Goal: Information Seeking & Learning: Find specific fact

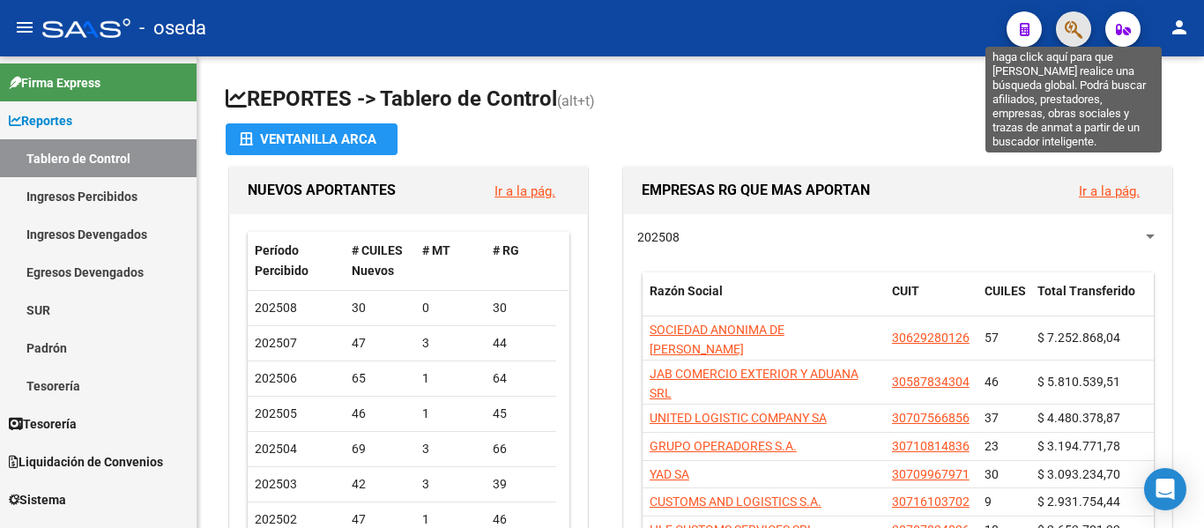
click at [1066, 21] on icon "button" at bounding box center [1074, 29] width 18 height 20
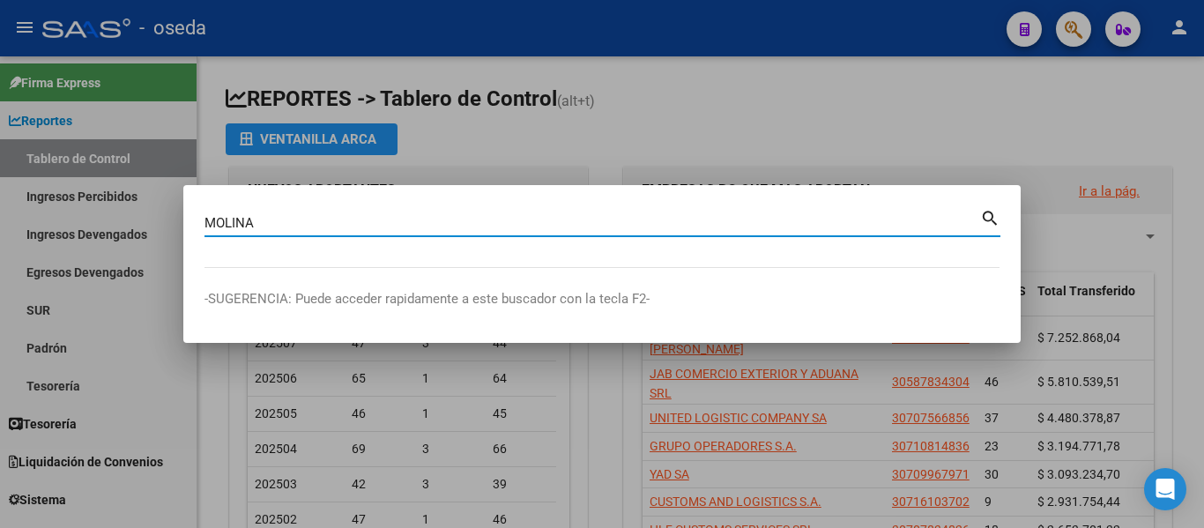
type input "MOLINA"
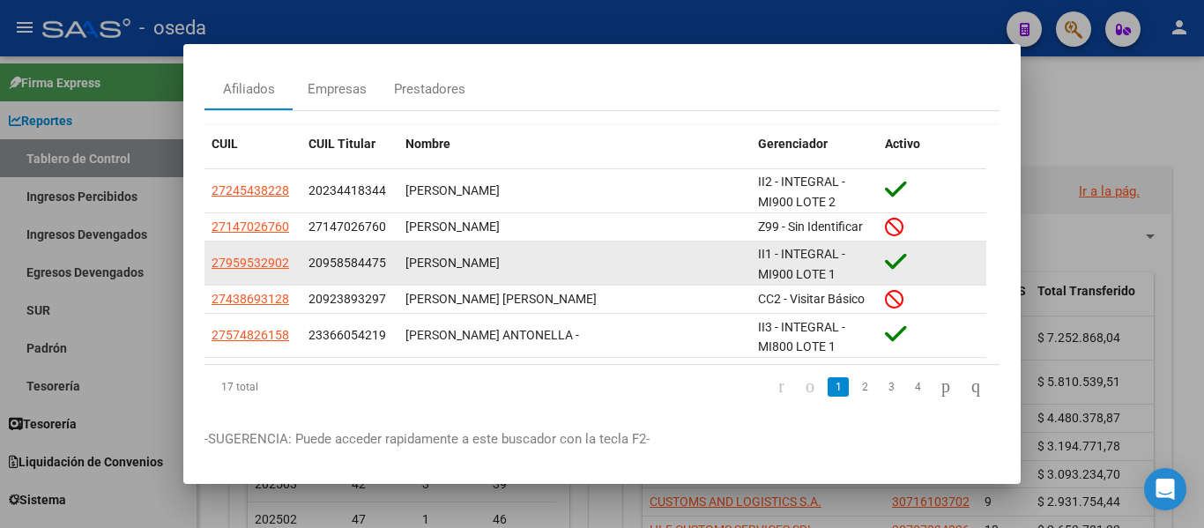
scroll to position [88, 0]
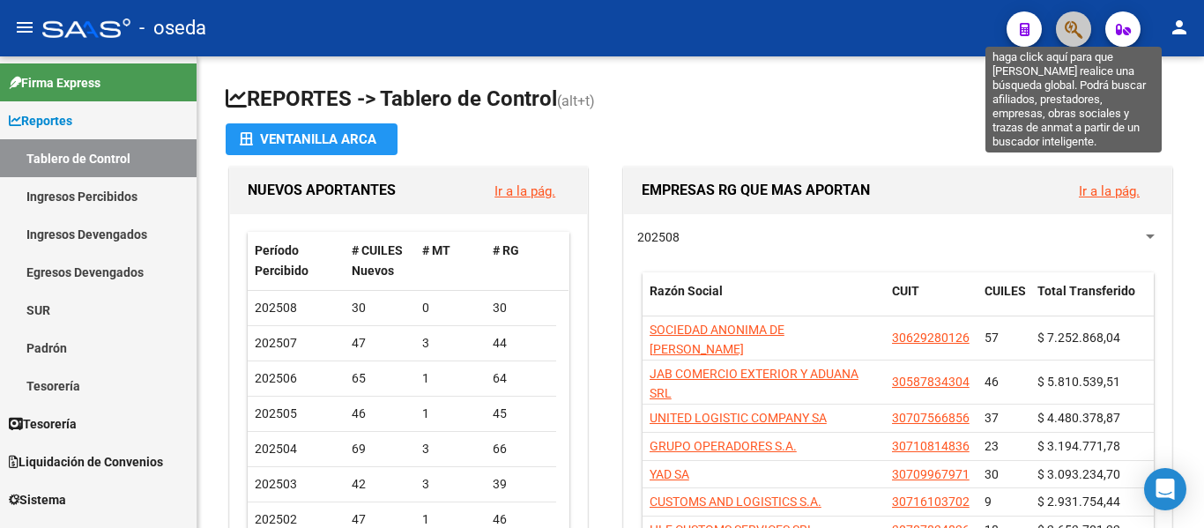
click at [1067, 31] on icon "button" at bounding box center [1074, 29] width 18 height 20
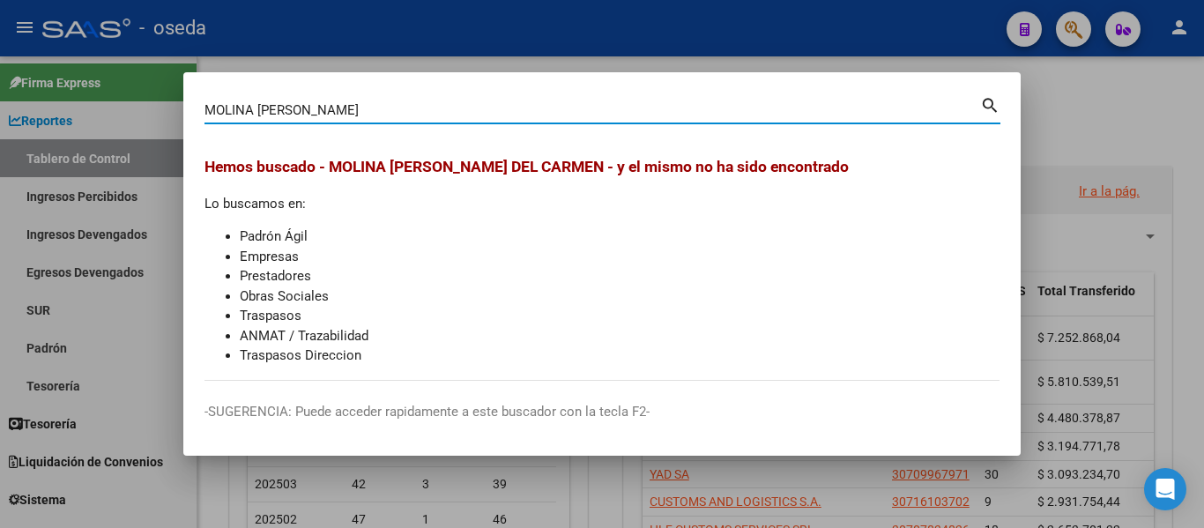
drag, startPoint x: 378, startPoint y: 108, endPoint x: 254, endPoint y: 100, distance: 124.5
click at [254, 100] on div "MOLINA [PERSON_NAME] (apellido, dni, [PERSON_NAME], [PERSON_NAME], cuit, obra s…" at bounding box center [592, 110] width 776 height 26
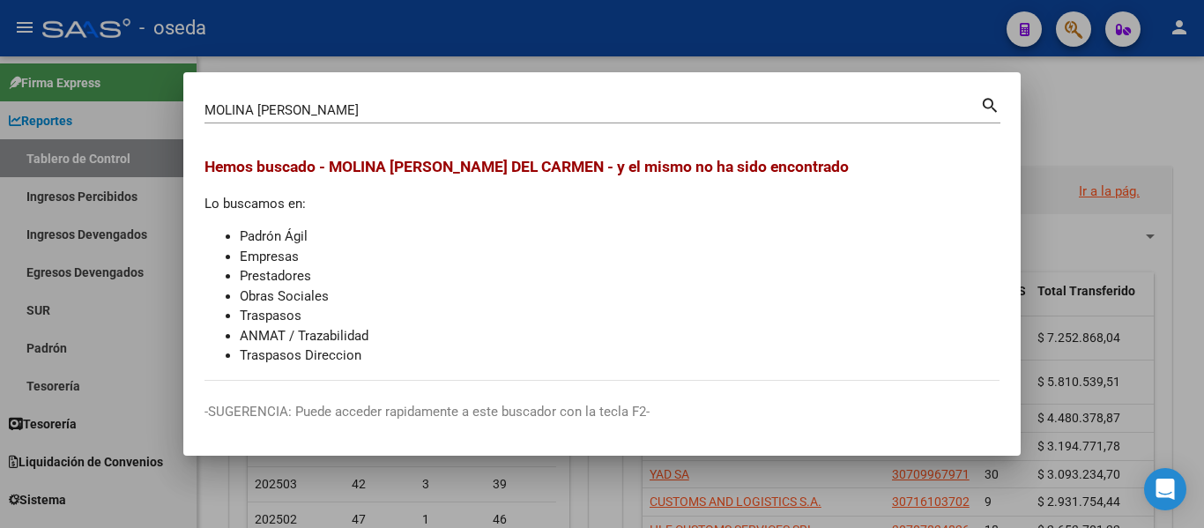
click at [255, 100] on div "MOLINA [PERSON_NAME] (apellido, dni, [PERSON_NAME], [PERSON_NAME], cuit, obra s…" at bounding box center [592, 110] width 776 height 26
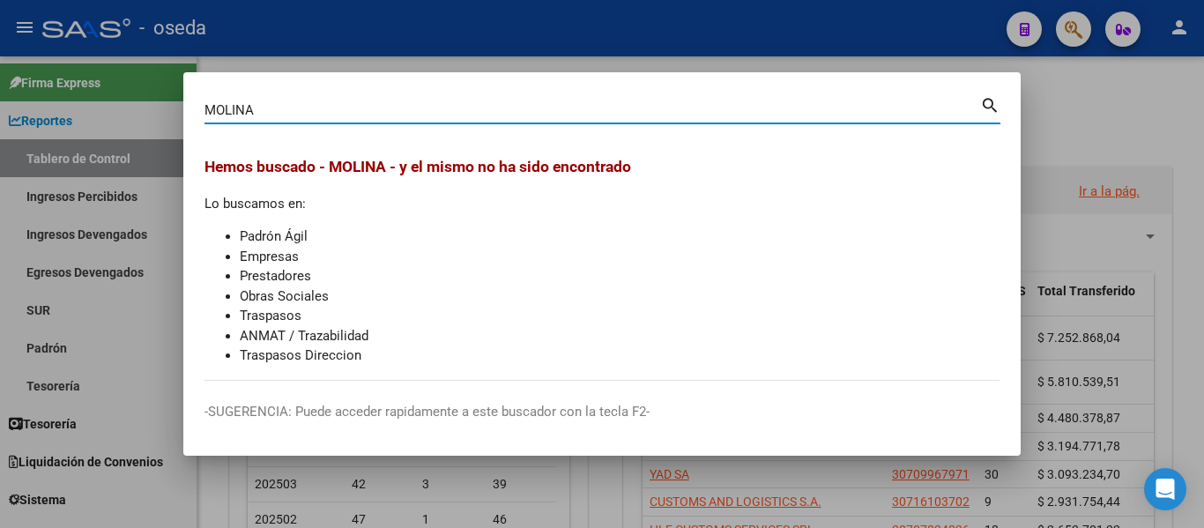
type input "MOLINA"
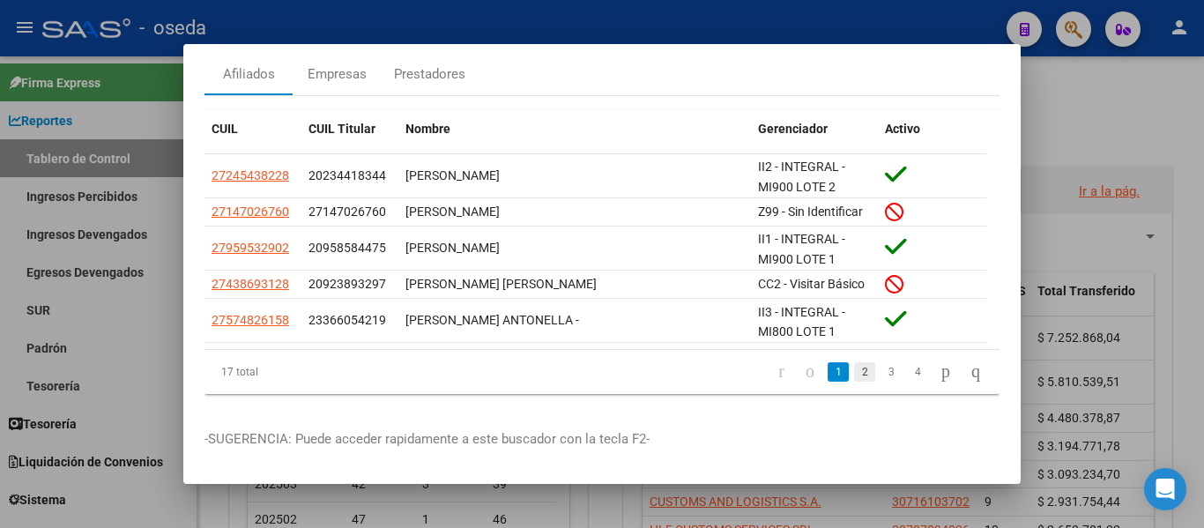
click at [854, 362] on link "2" at bounding box center [864, 371] width 21 height 19
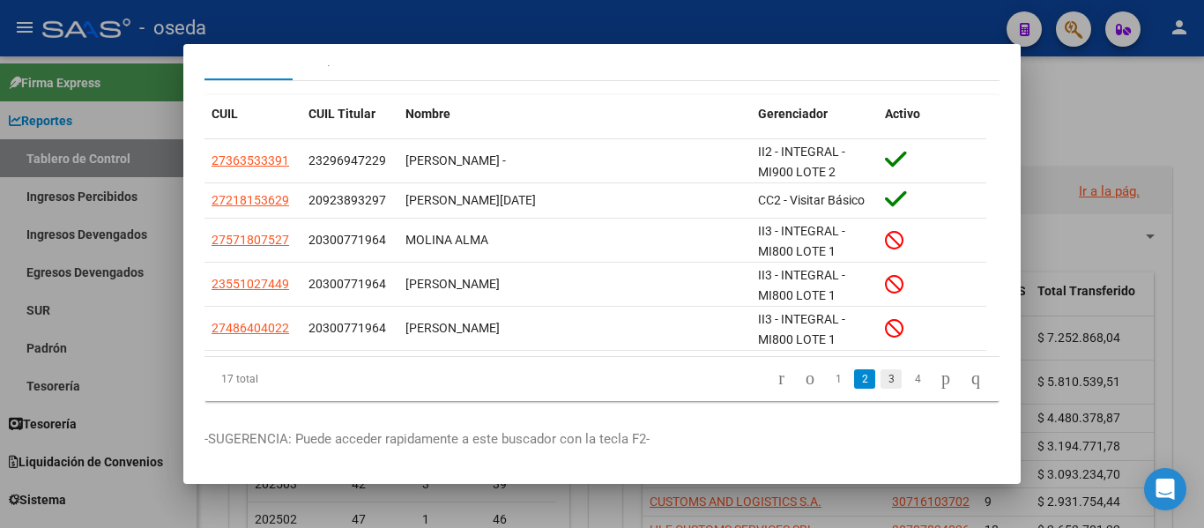
click at [881, 377] on link "3" at bounding box center [891, 378] width 21 height 19
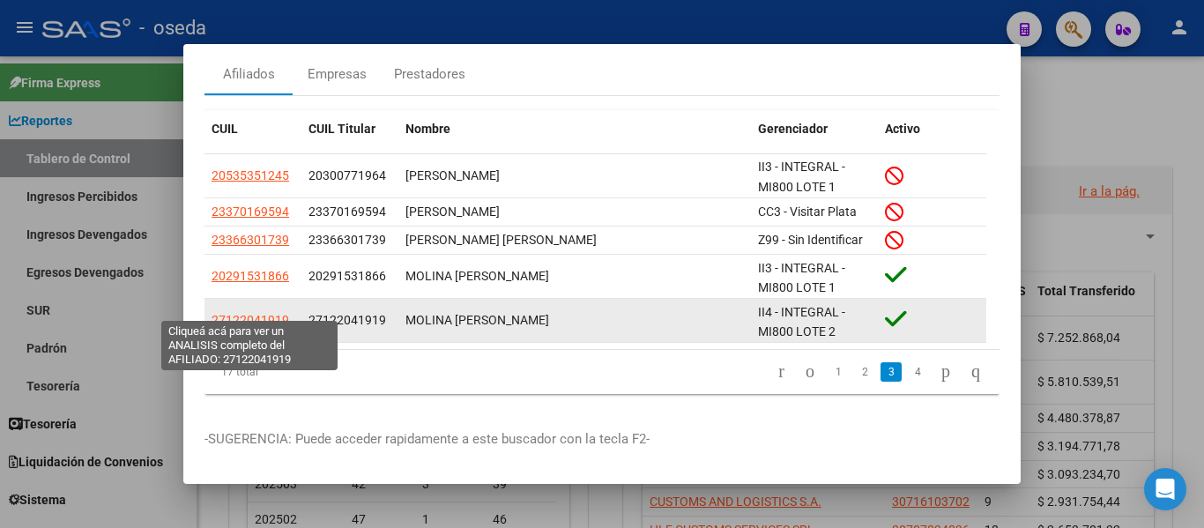
click at [261, 313] on span "27122041919" at bounding box center [251, 320] width 78 height 14
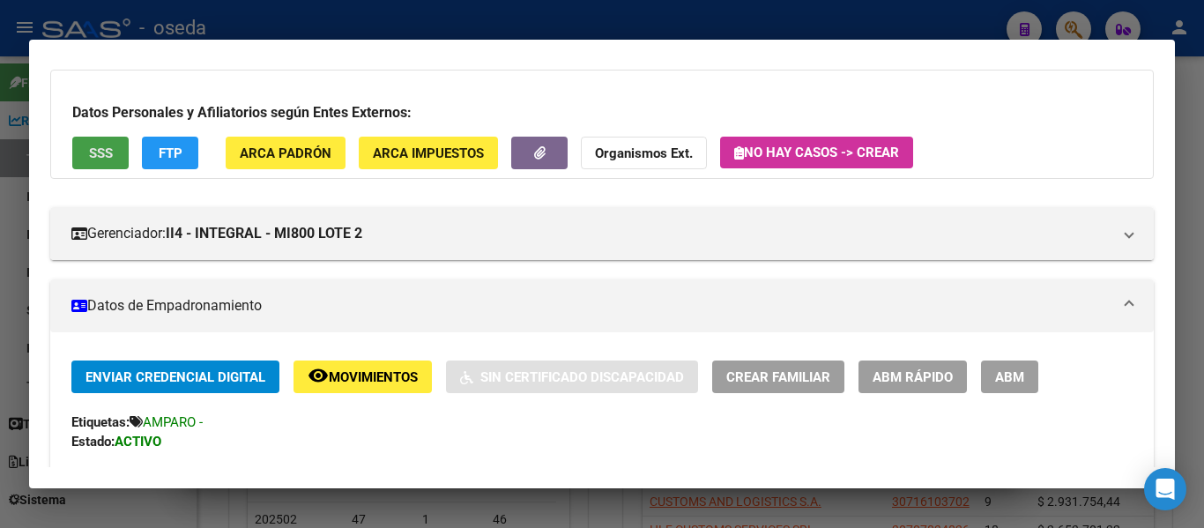
click at [100, 156] on span "SSS" at bounding box center [101, 153] width 24 height 16
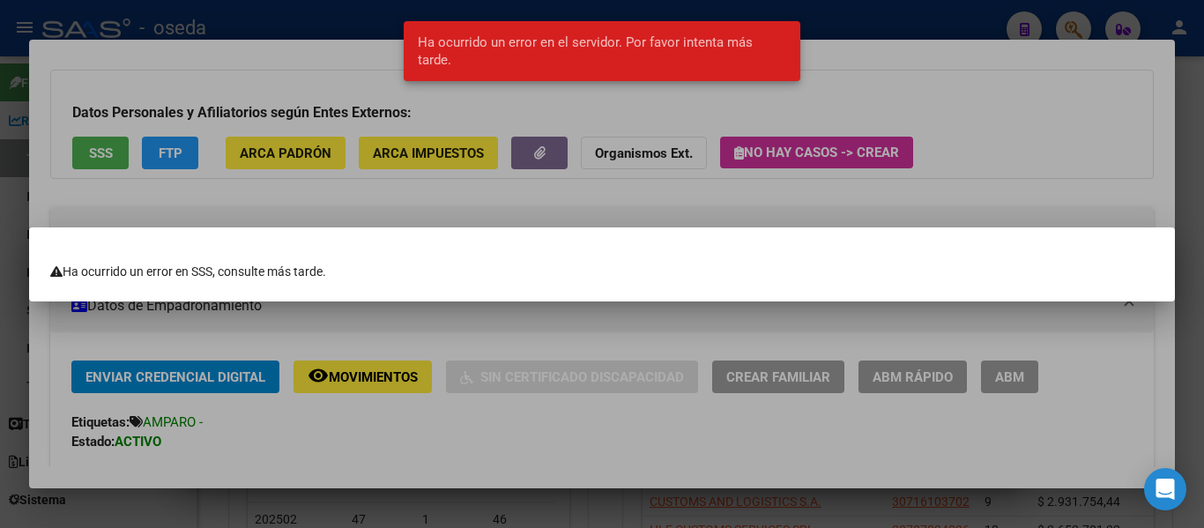
click at [562, 180] on div at bounding box center [602, 264] width 1204 height 528
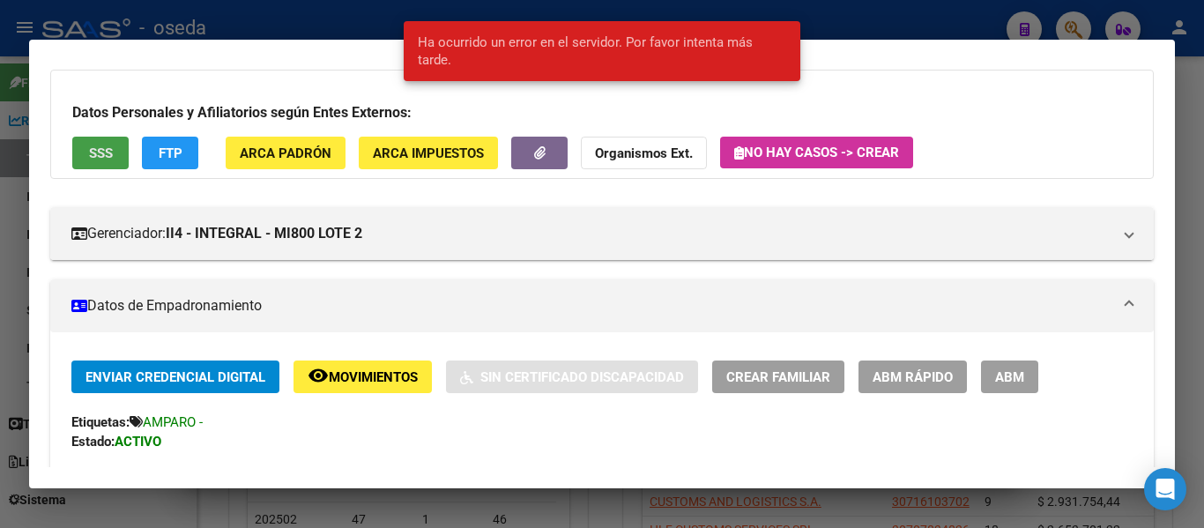
click at [111, 155] on span "SSS" at bounding box center [101, 153] width 24 height 16
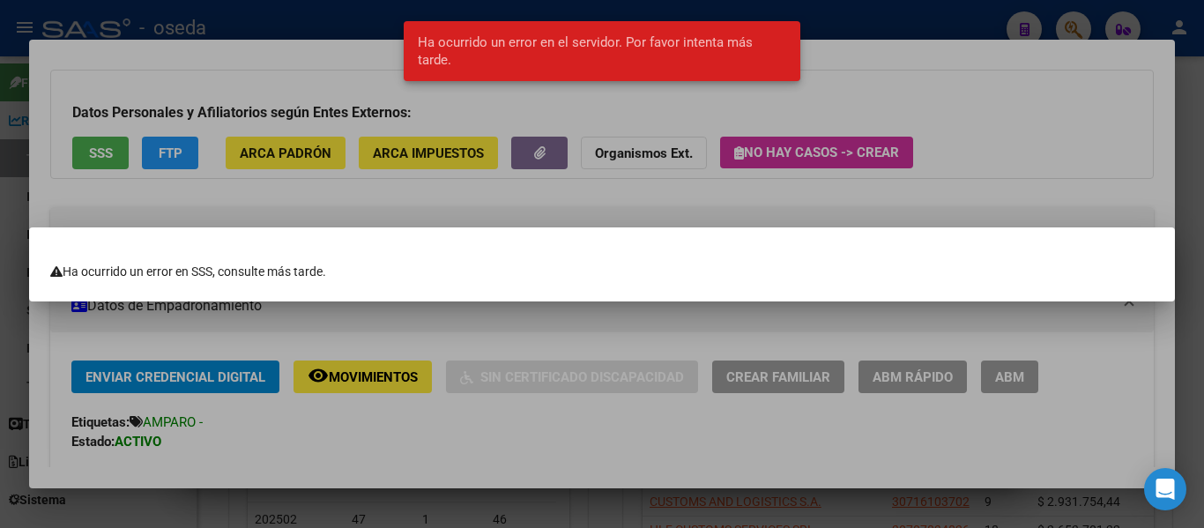
click at [236, 203] on div at bounding box center [602, 264] width 1204 height 528
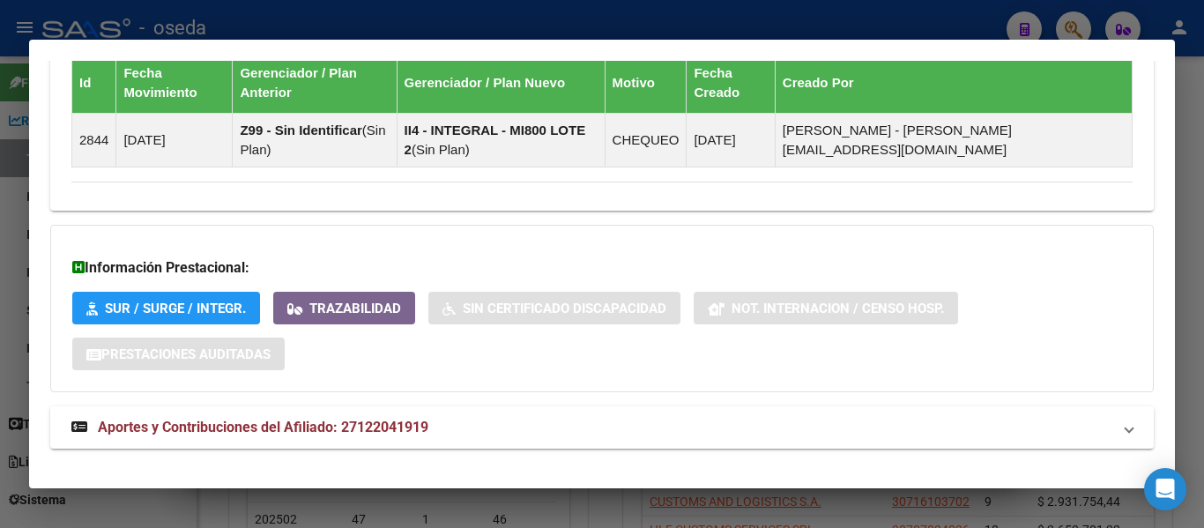
scroll to position [1167, 0]
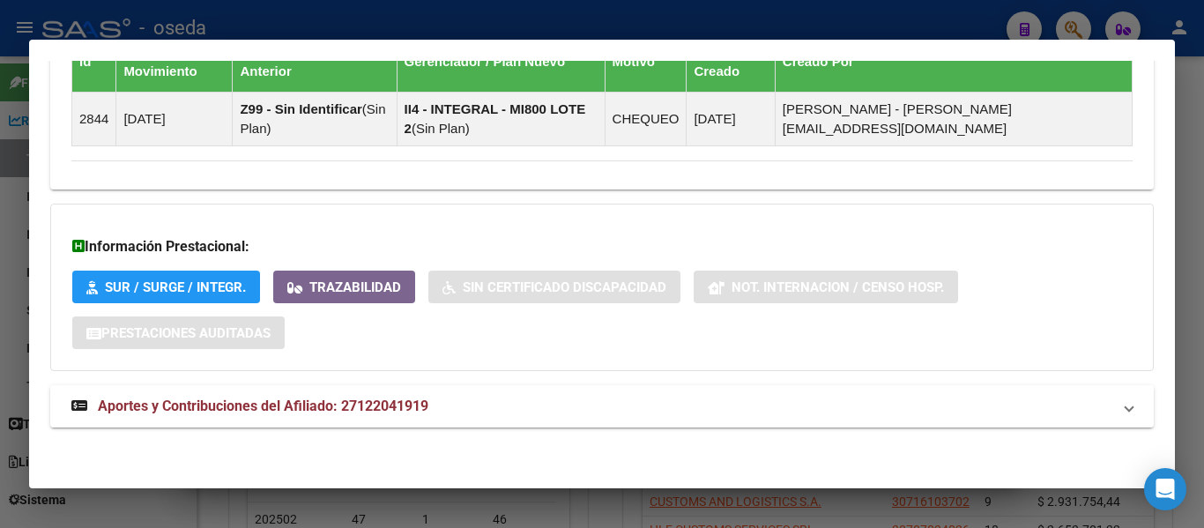
click at [340, 405] on span "Aportes y Contribuciones del Afiliado: 27122041919" at bounding box center [263, 406] width 331 height 17
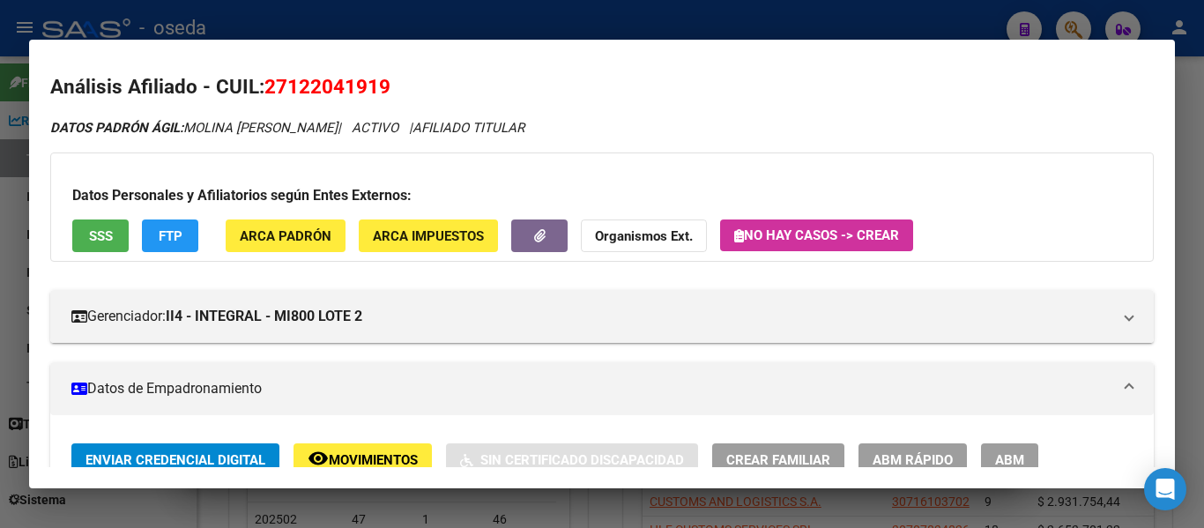
scroll to position [0, 0]
